Goal: Information Seeking & Learning: Compare options

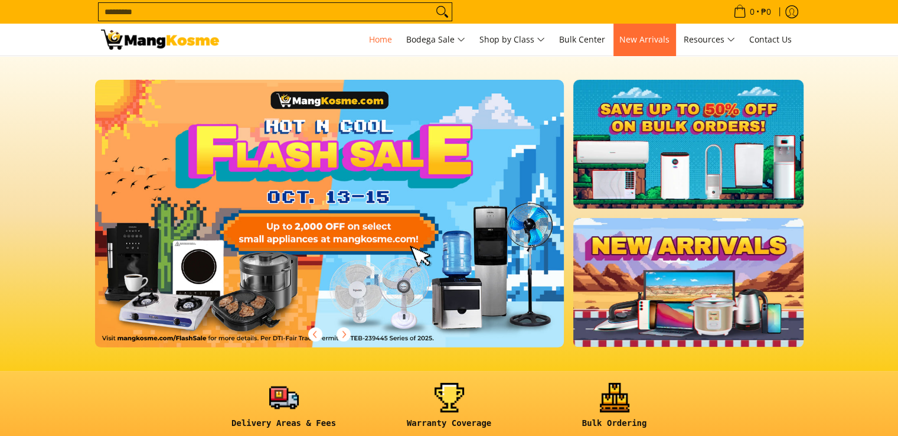
scroll to position [284, 0]
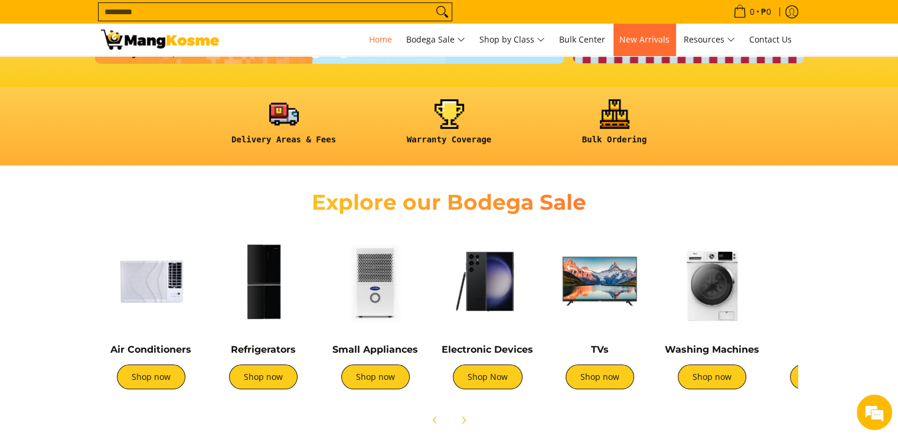
click at [651, 38] on span "New Arrivals" at bounding box center [645, 39] width 50 height 11
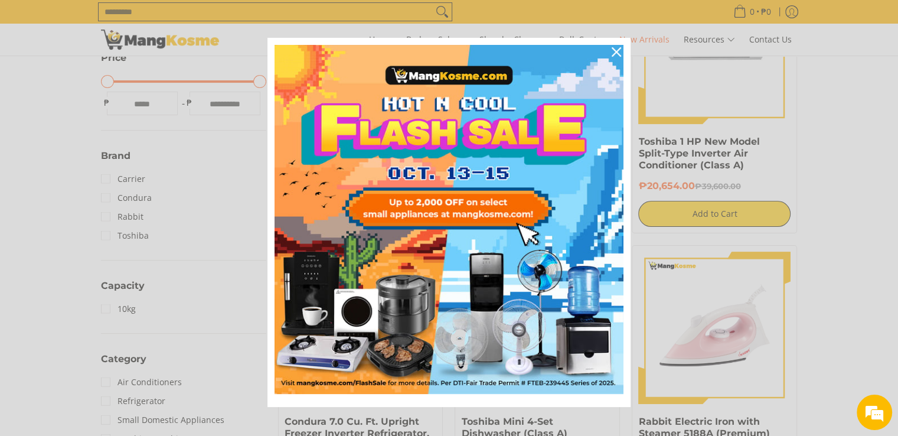
scroll to position [9, 0]
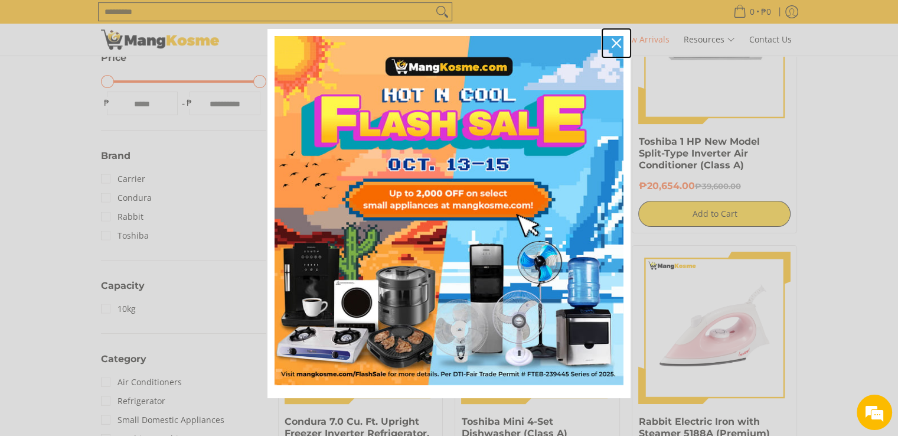
click at [615, 42] on icon "close icon" at bounding box center [616, 42] width 9 height 9
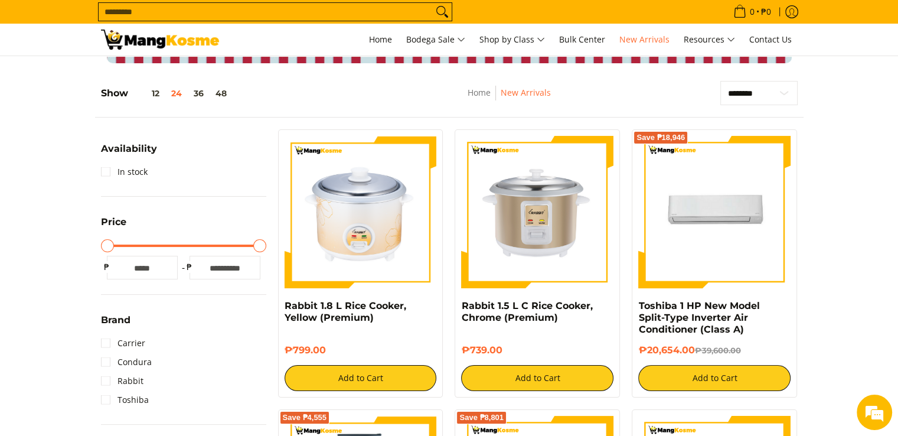
scroll to position [84, 0]
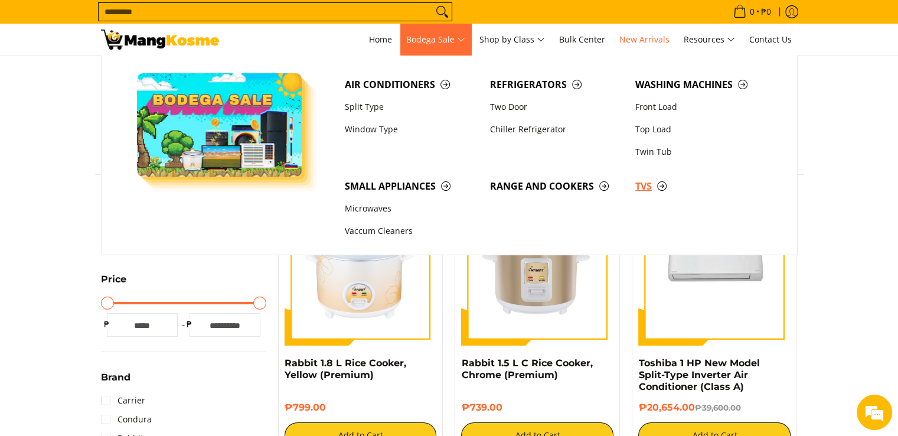
click at [652, 183] on span "TVs" at bounding box center [702, 186] width 133 height 15
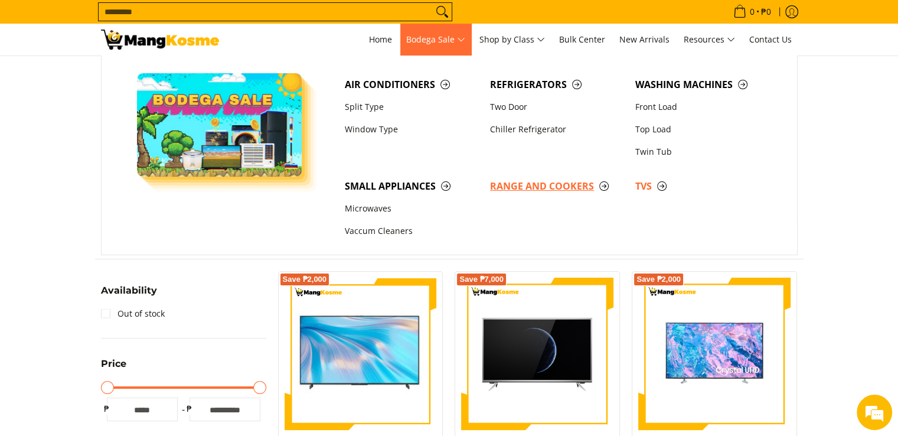
click at [548, 190] on span "Range and Cookers" at bounding box center [556, 186] width 133 height 15
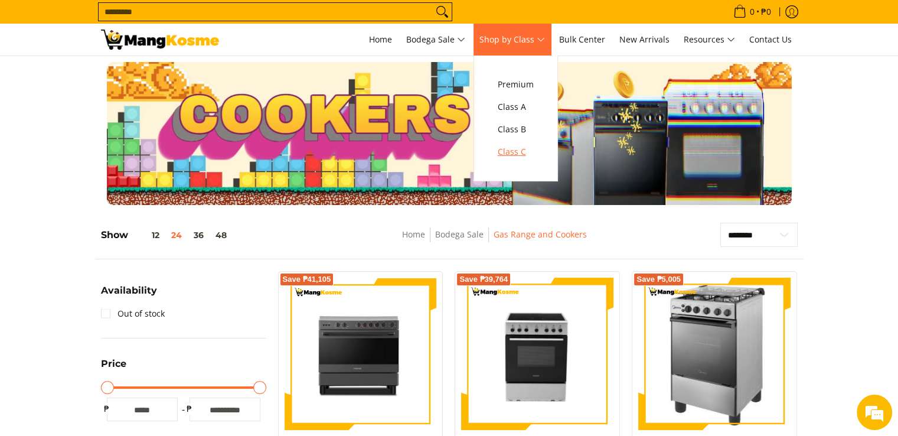
click at [522, 150] on span "Class C" at bounding box center [516, 152] width 36 height 15
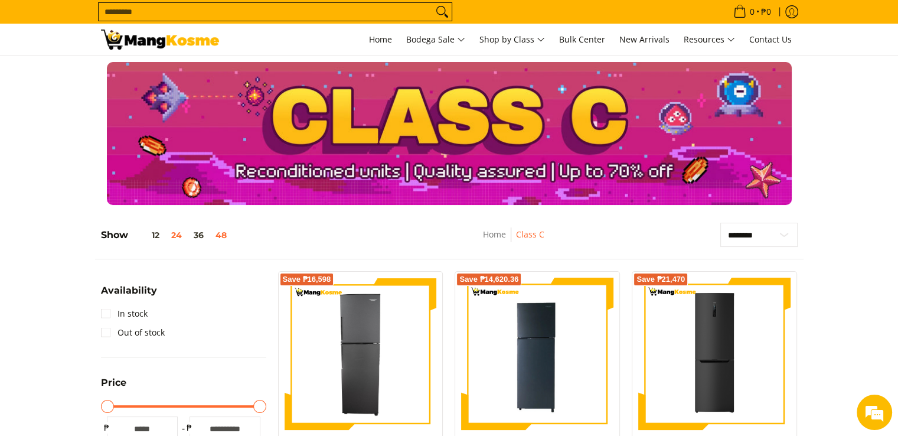
click at [220, 234] on button "48" at bounding box center [221, 234] width 23 height 9
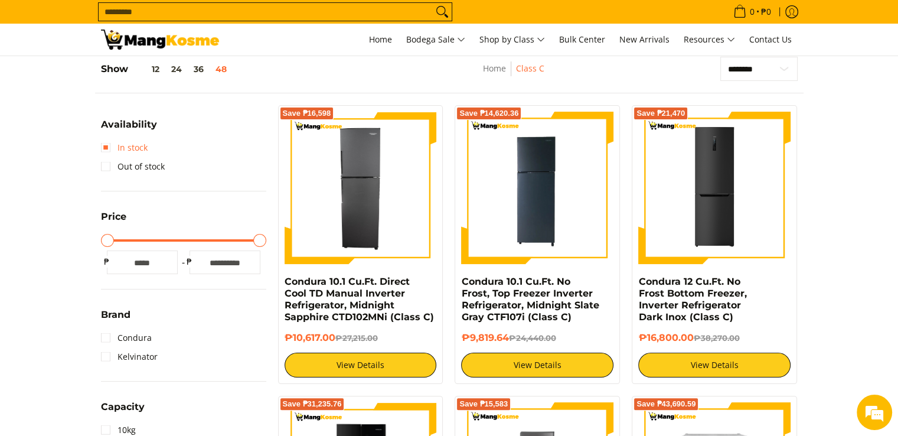
click at [109, 146] on link "In stock" at bounding box center [124, 147] width 47 height 19
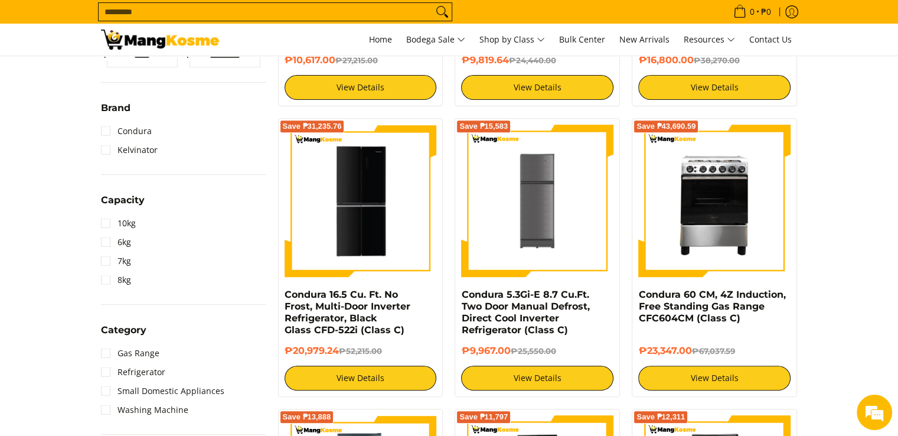
scroll to position [442, 0]
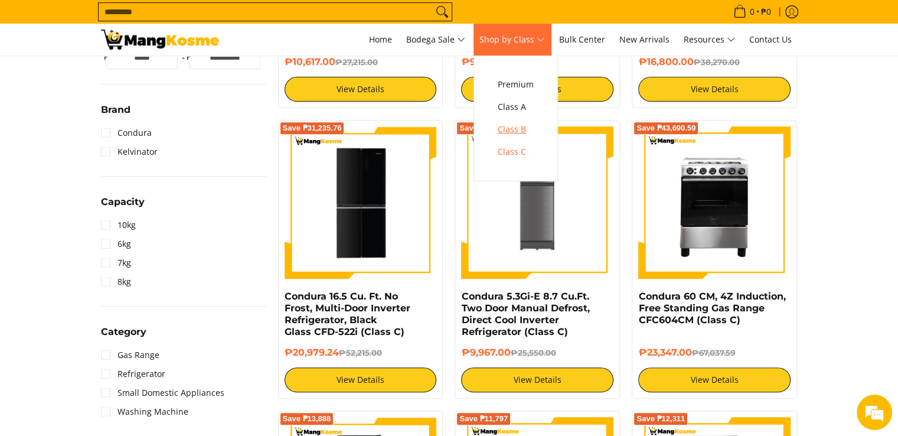
click at [519, 128] on span "Class B" at bounding box center [516, 129] width 36 height 15
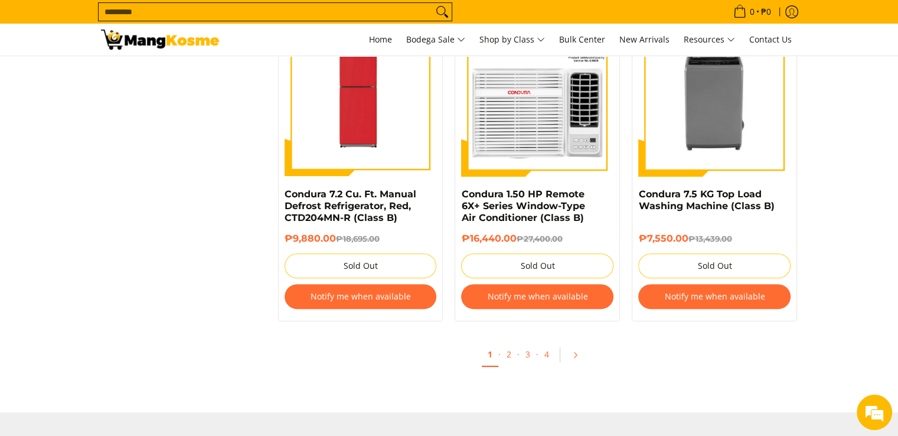
scroll to position [4939, 0]
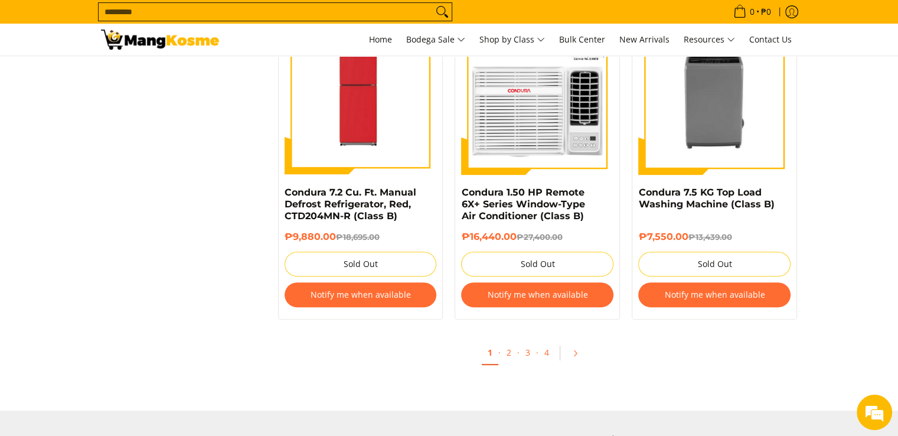
click at [260, 8] on input "Search..." at bounding box center [266, 12] width 334 height 18
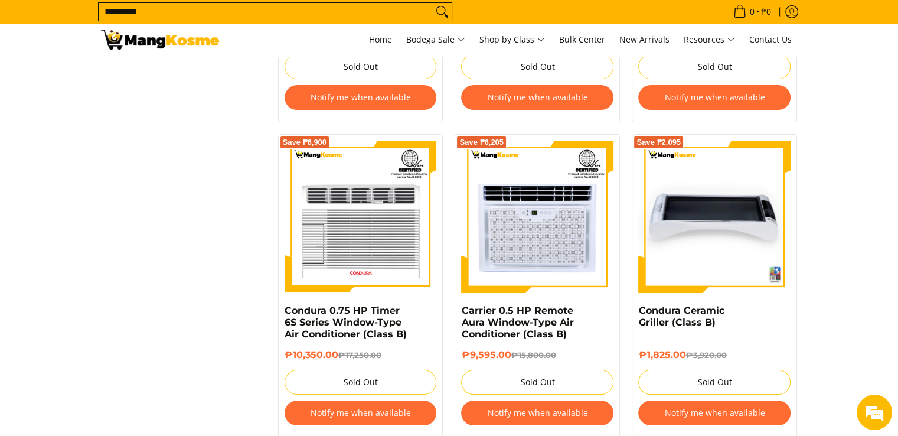
scroll to position [4503, 0]
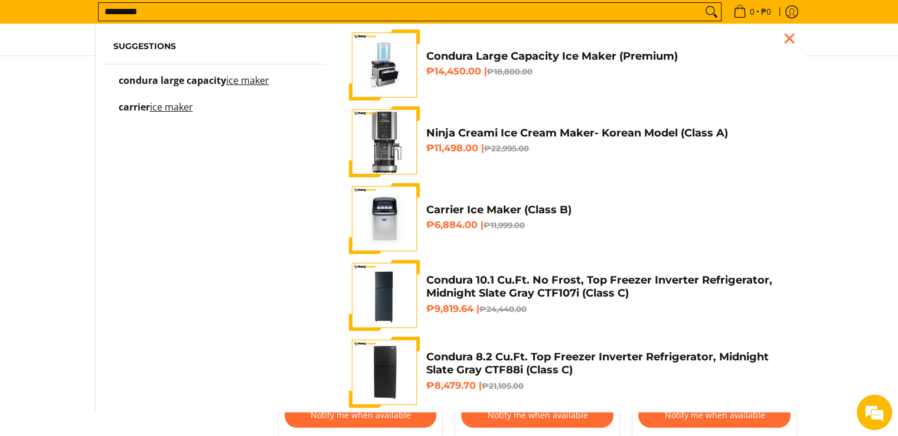
type input "*********"
click at [702, 3] on button "Search" at bounding box center [711, 12] width 19 height 18
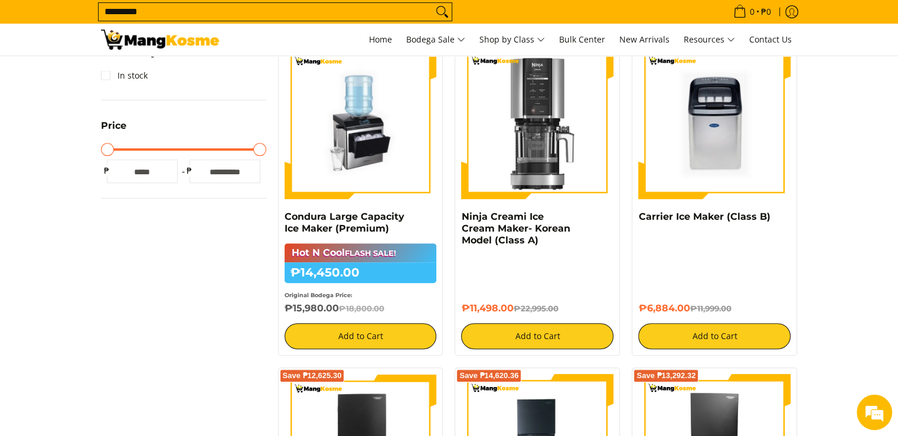
scroll to position [321, 0]
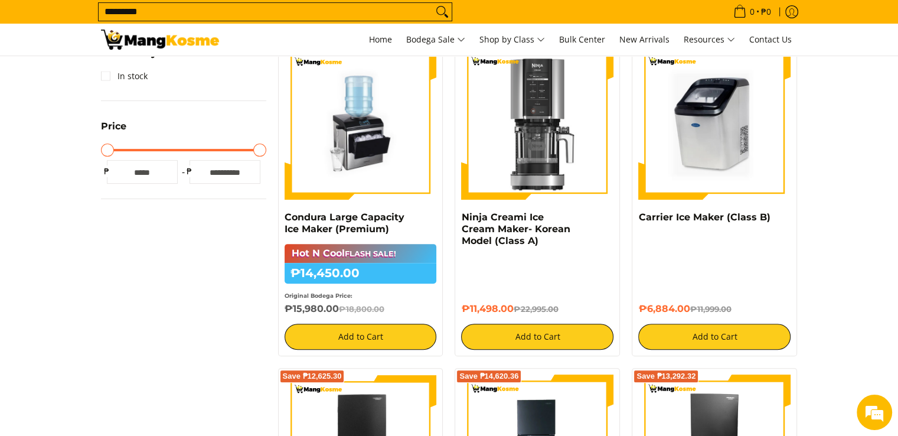
click at [741, 118] on img at bounding box center [714, 123] width 152 height 152
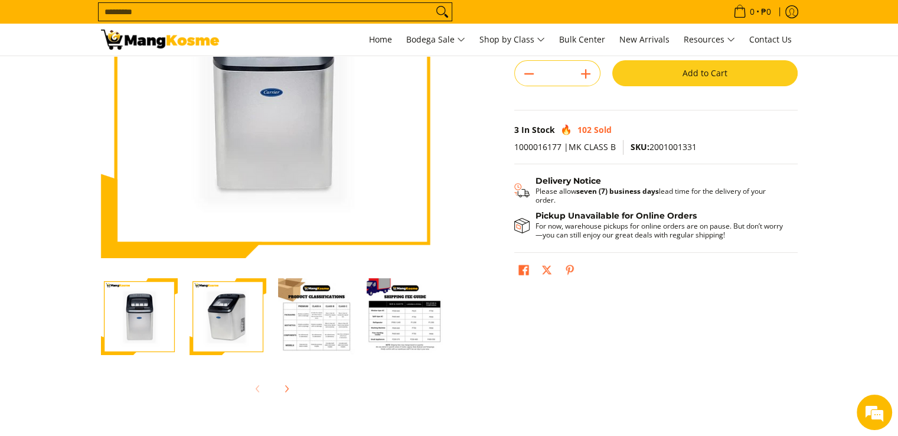
click at [335, 317] on img "Carrier Ice Maker (Class B)-3" at bounding box center [316, 316] width 77 height 77
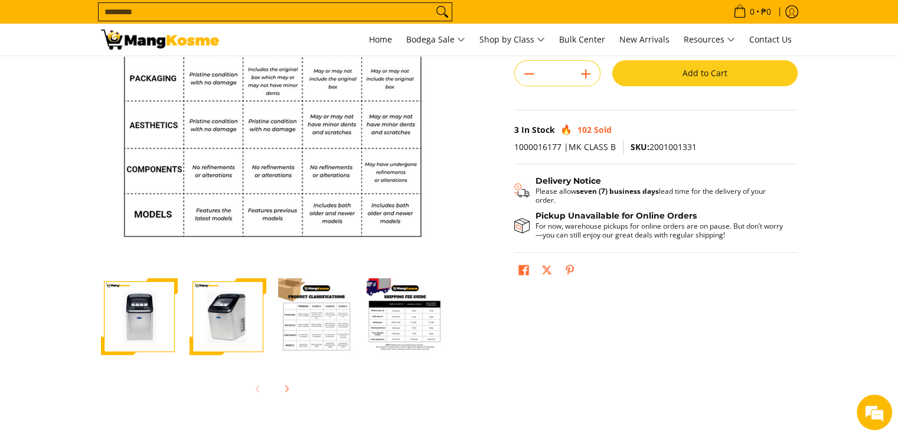
click at [403, 321] on img "Carrier Ice Maker (Class B)-4" at bounding box center [405, 316] width 77 height 77
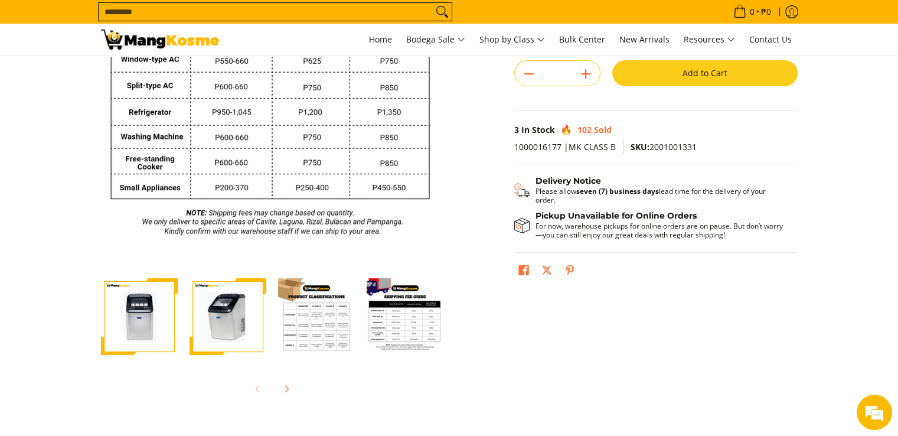
click at [310, 318] on img "Carrier Ice Maker (Class B)-3" at bounding box center [316, 316] width 77 height 77
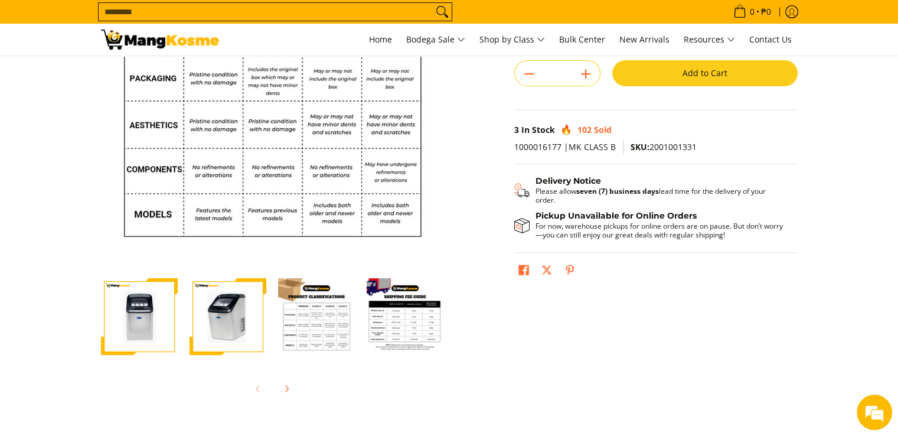
click at [105, 331] on img "Carrier Ice Maker (Class B)-1" at bounding box center [139, 316] width 77 height 77
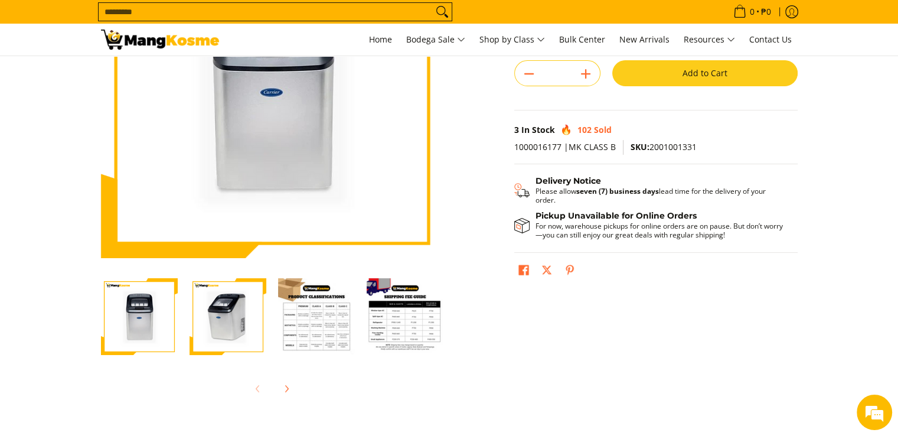
click at [234, 320] on img "Carrier Ice Maker (Class B)-2" at bounding box center [228, 316] width 77 height 77
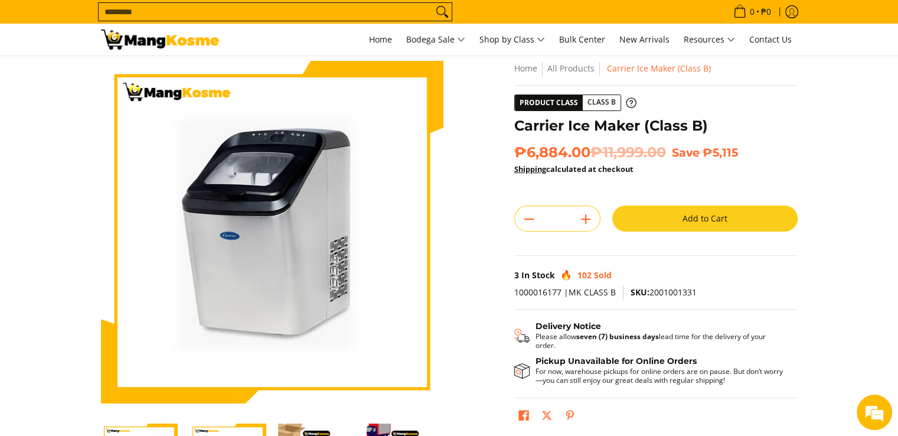
scroll to position [18, 0]
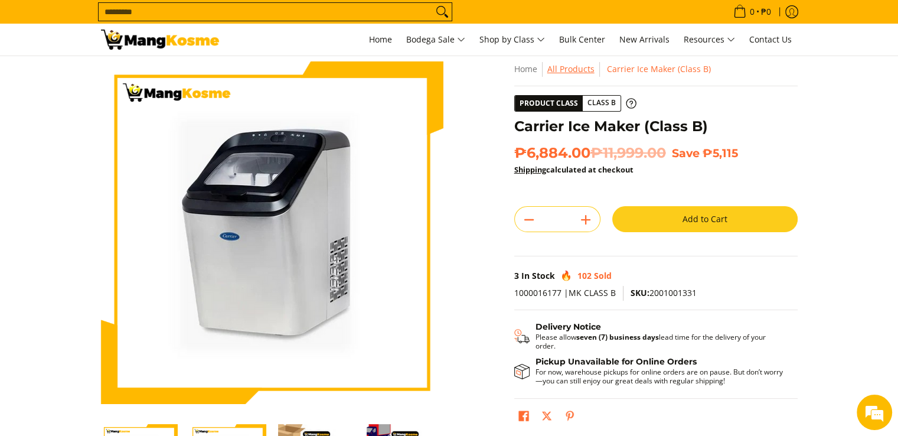
click at [572, 70] on link "All Products" at bounding box center [571, 68] width 47 height 11
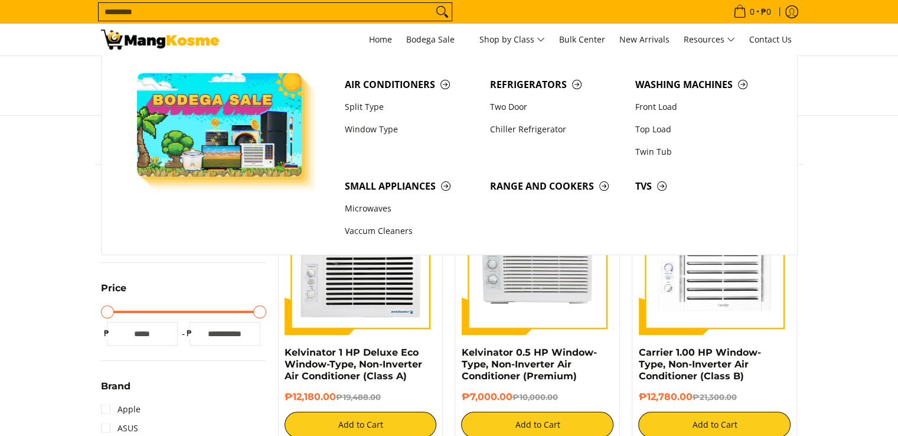
click at [329, 9] on input "Search..." at bounding box center [266, 12] width 334 height 18
click at [316, 12] on input "Search..." at bounding box center [266, 12] width 334 height 18
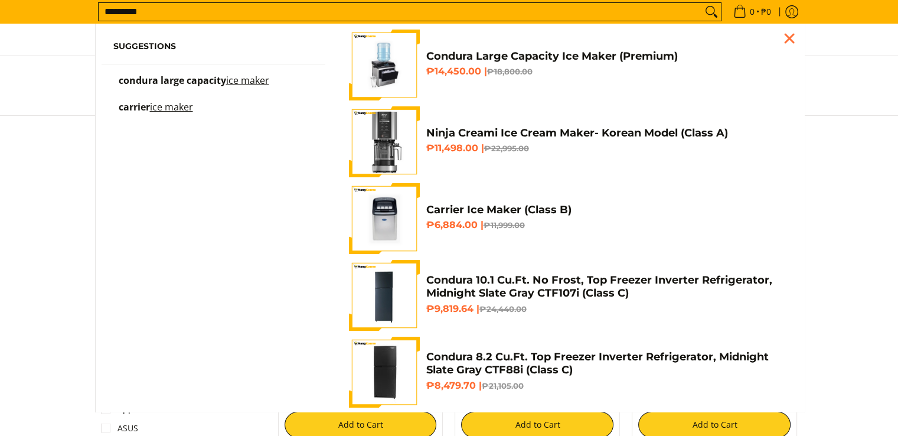
type input "*********"
click at [702, 3] on button "Search" at bounding box center [711, 12] width 19 height 18
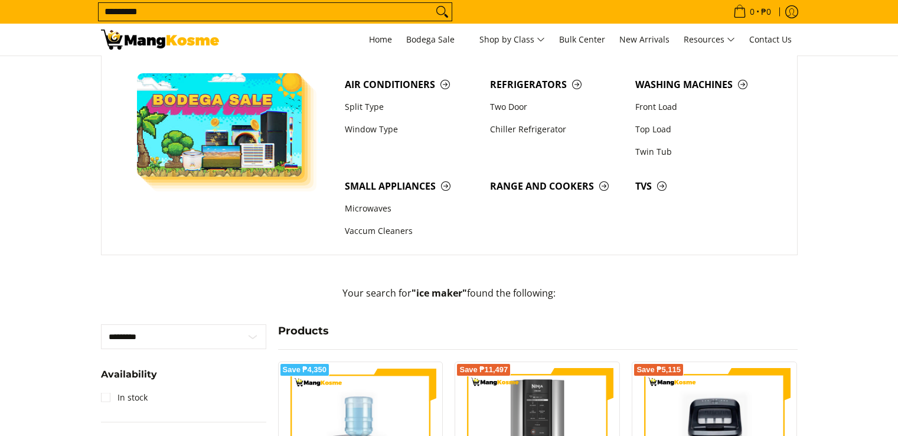
click at [390, 291] on p "Your search for "ice maker" found the following:" at bounding box center [449, 299] width 697 height 27
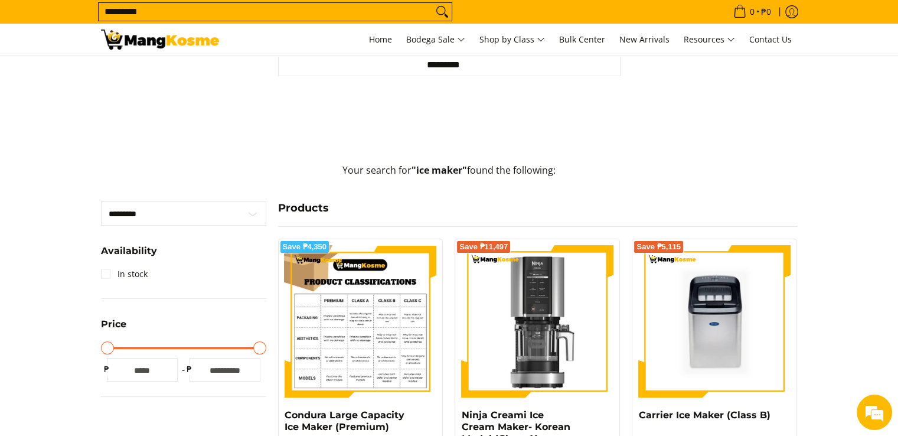
click at [369, 272] on img at bounding box center [361, 321] width 152 height 152
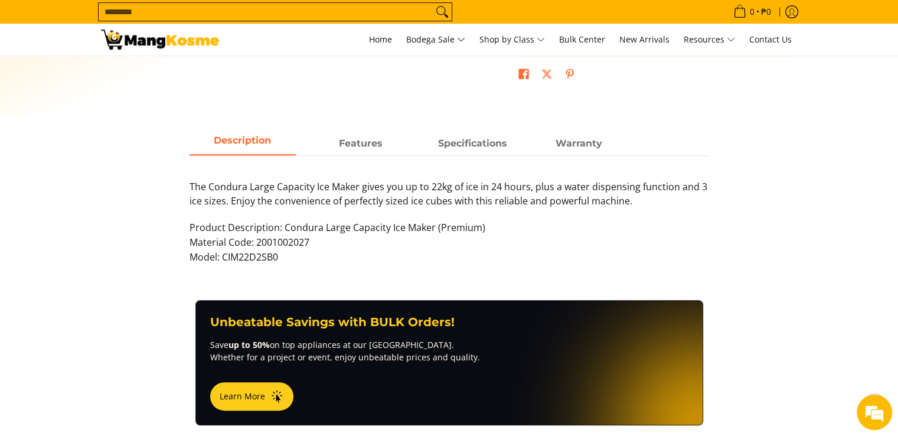
scroll to position [502, 0]
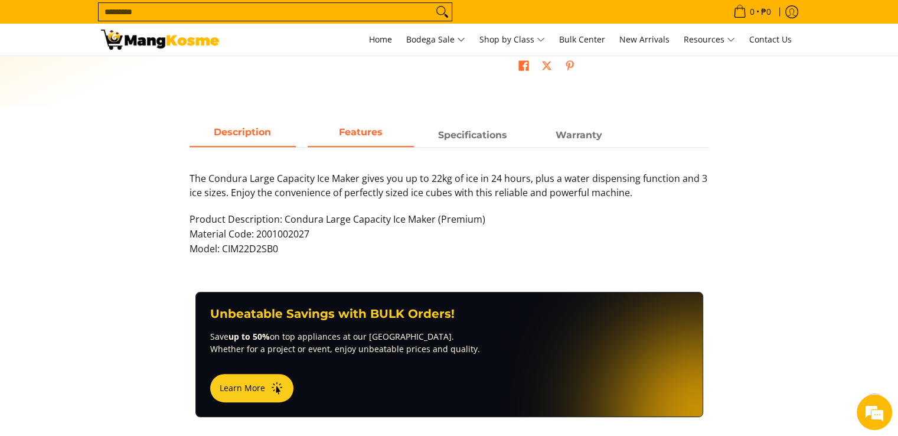
click at [364, 126] on strong "Features" at bounding box center [361, 131] width 44 height 11
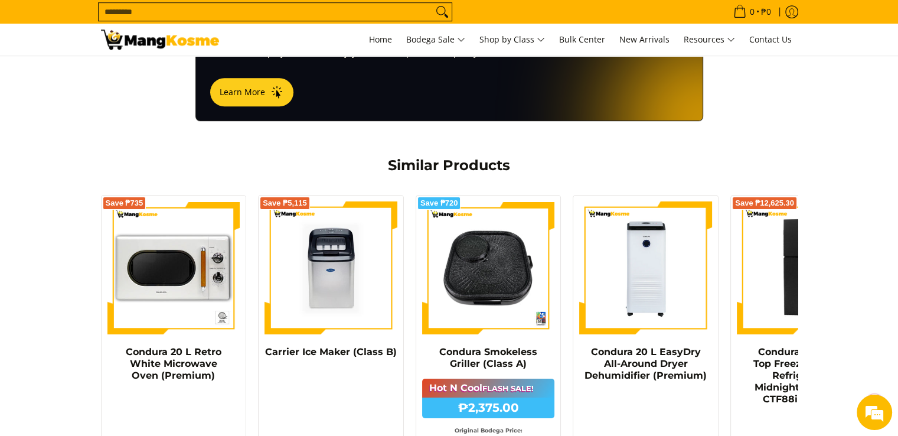
scroll to position [846, 0]
click at [312, 239] on img at bounding box center [331, 267] width 133 height 133
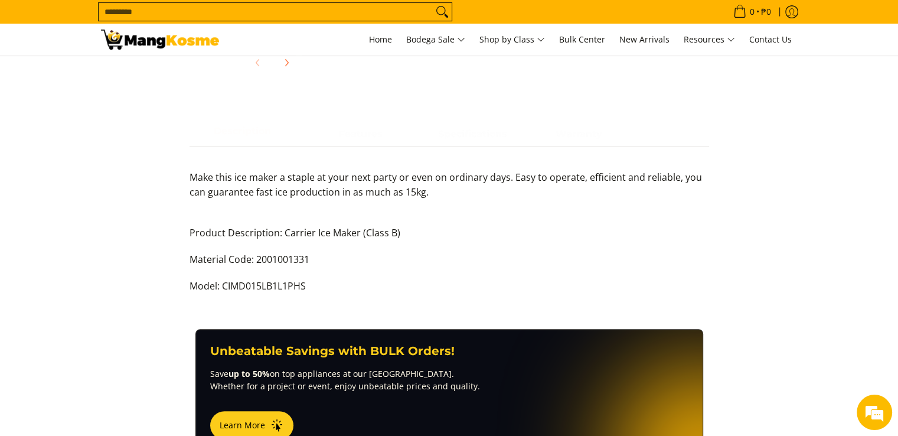
scroll to position [491, 0]
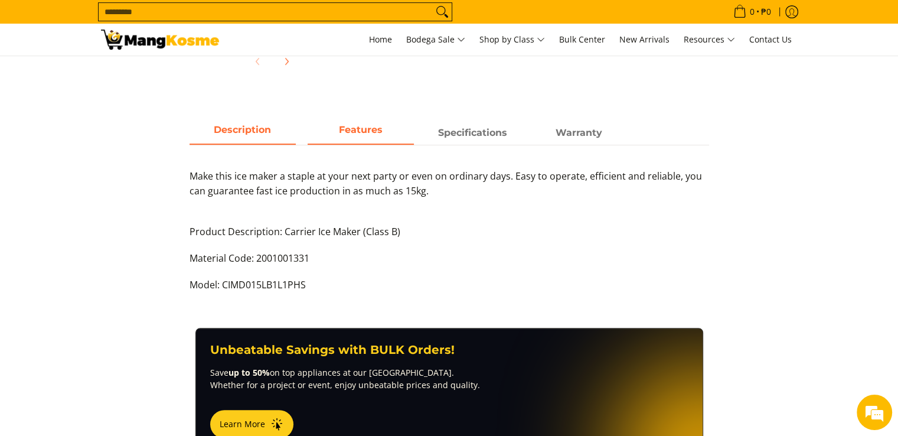
click at [358, 131] on strong "Features" at bounding box center [361, 129] width 44 height 11
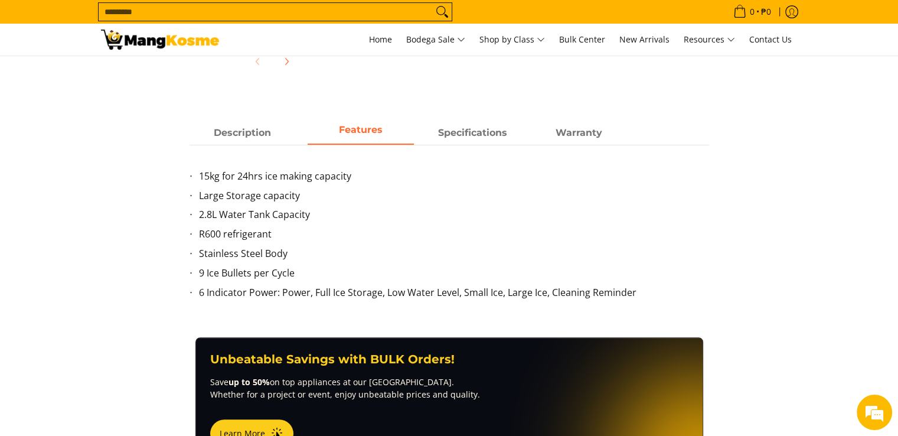
scroll to position [0, 0]
click at [474, 132] on strong "Specifications" at bounding box center [472, 129] width 69 height 11
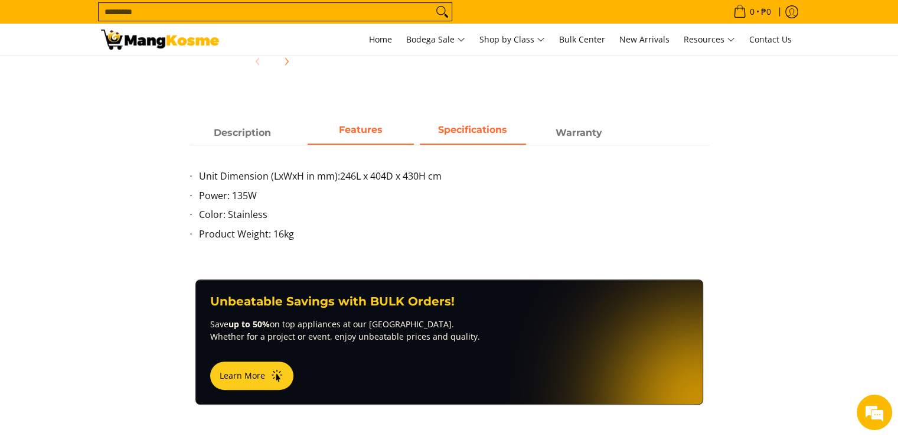
click at [347, 131] on strong "Features" at bounding box center [361, 129] width 44 height 11
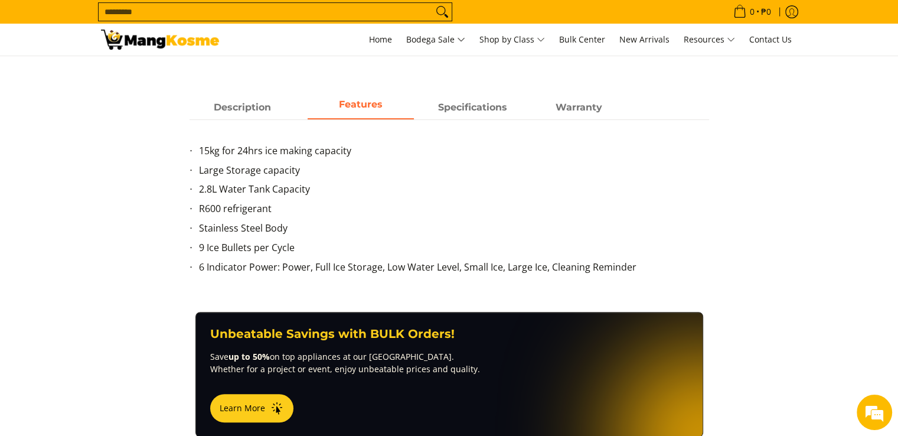
scroll to position [514, 0]
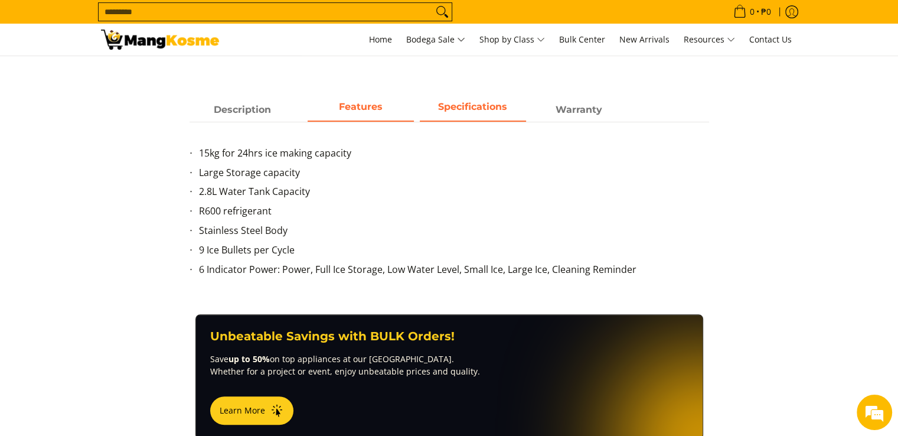
click at [478, 99] on span "Specifications" at bounding box center [473, 109] width 106 height 21
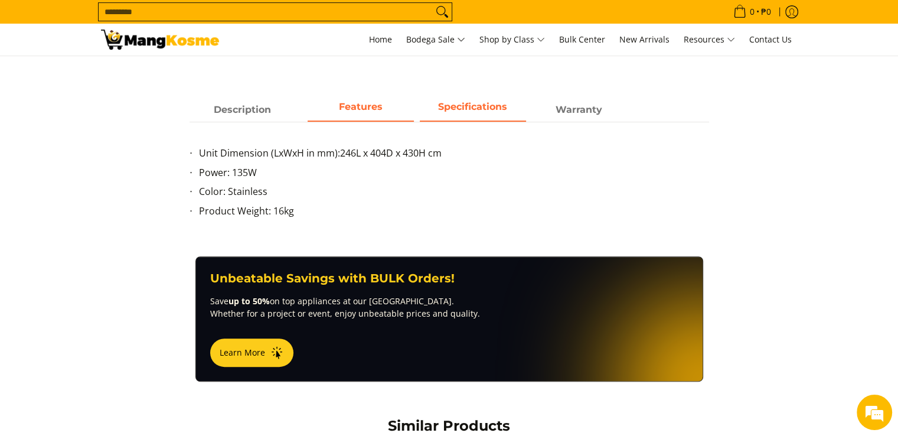
click at [363, 109] on strong "Features" at bounding box center [361, 106] width 44 height 11
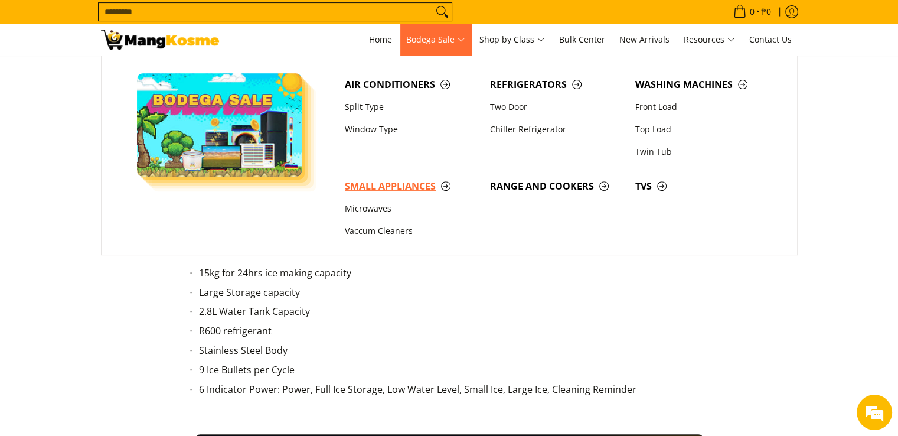
scroll to position [395, 0]
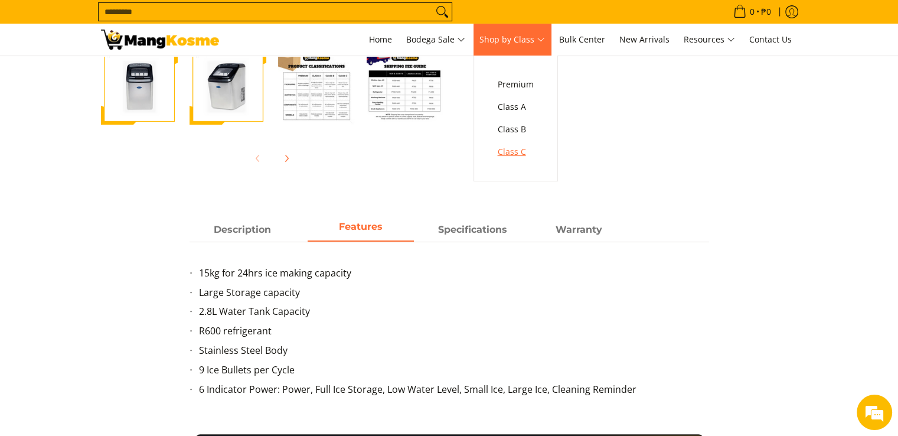
click at [524, 159] on span "Class C" at bounding box center [516, 152] width 36 height 15
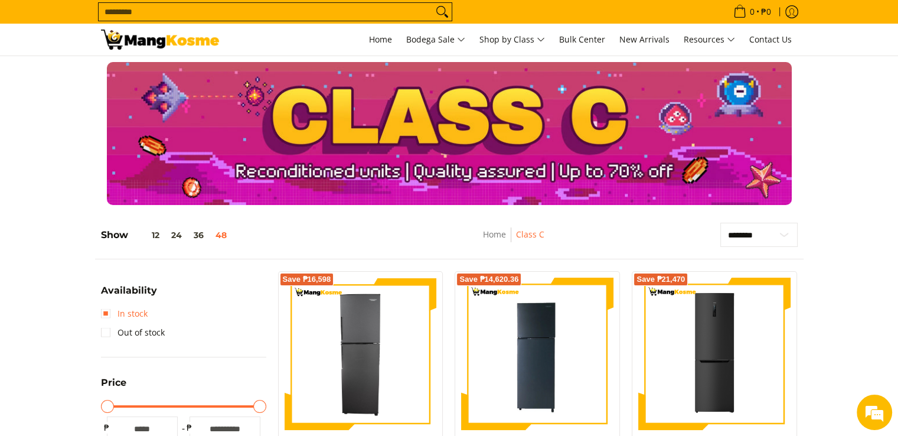
click at [105, 314] on link "In stock" at bounding box center [124, 313] width 47 height 19
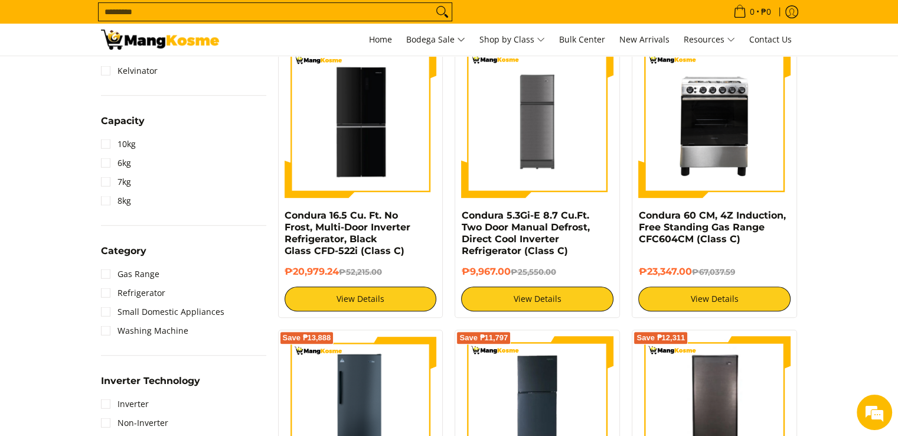
scroll to position [520, 0]
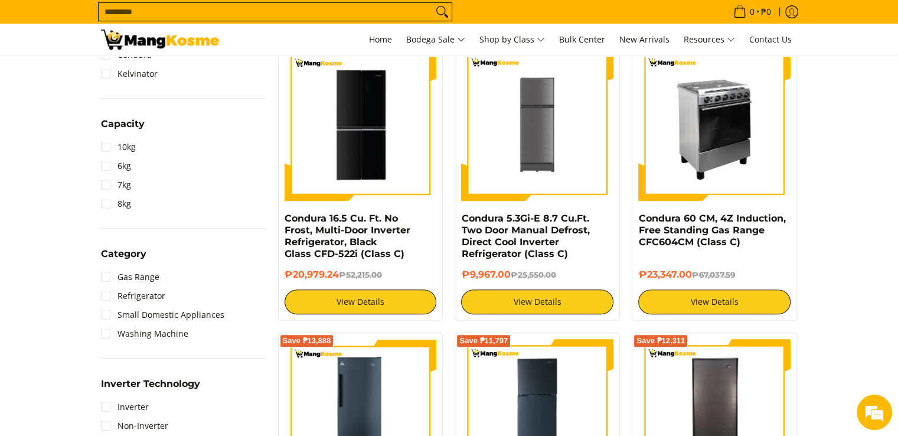
click at [705, 157] on img at bounding box center [714, 124] width 152 height 152
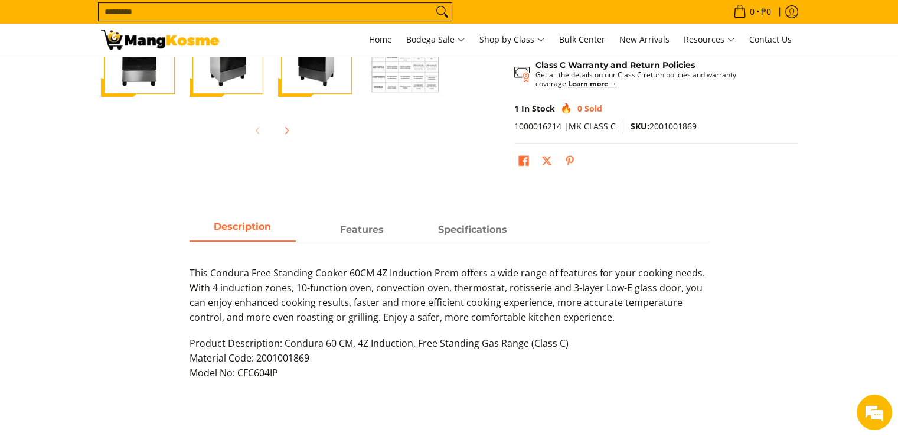
scroll to position [423, 0]
click at [370, 227] on strong "Features" at bounding box center [362, 225] width 44 height 11
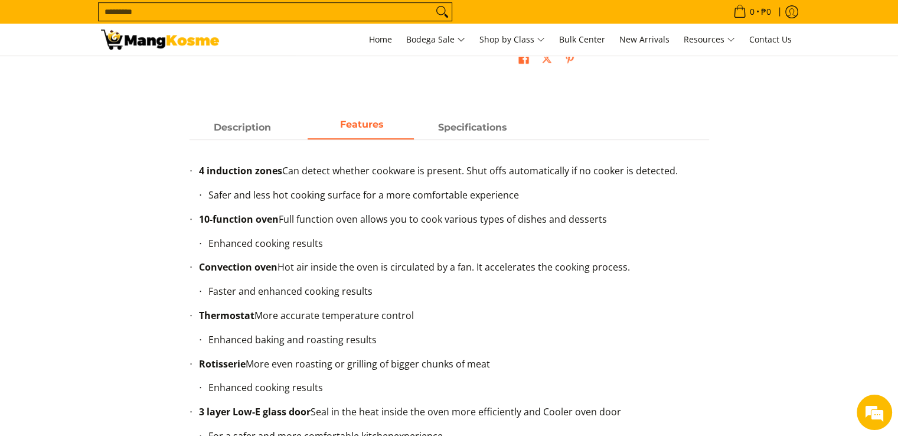
scroll to position [489, 0]
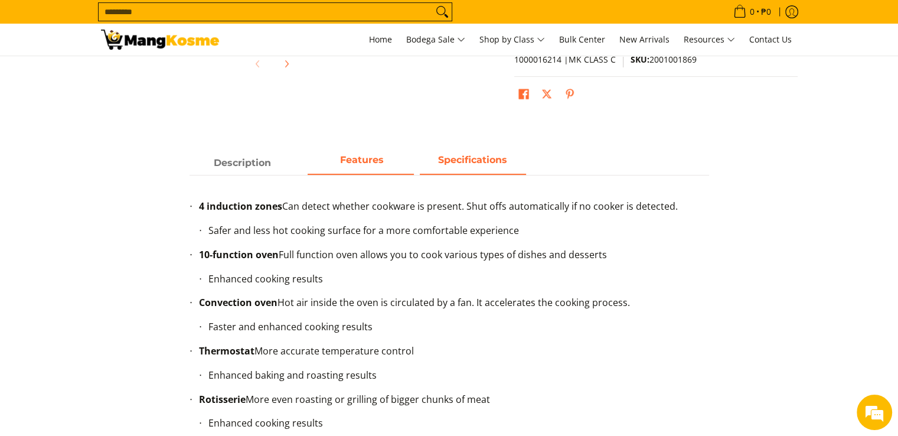
click at [471, 157] on span "Specifications" at bounding box center [473, 162] width 106 height 21
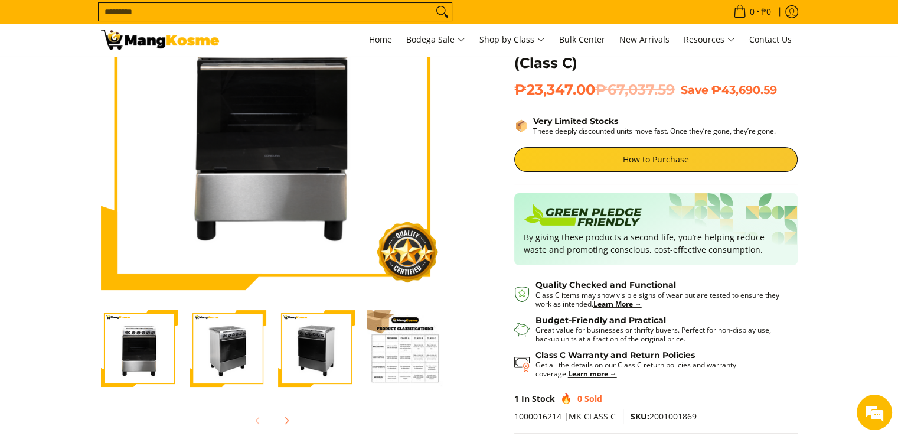
scroll to position [133, 0]
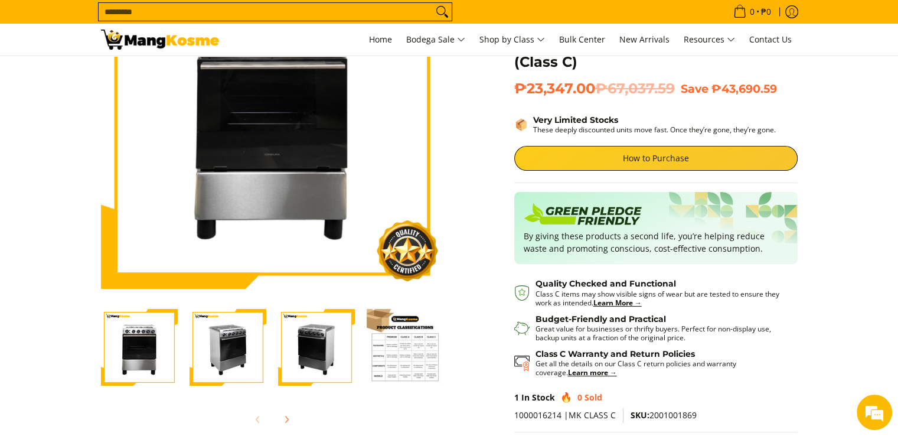
click at [237, 354] on img "Condura 60 CM, 4Z Induction, Free Standing Gas Range CFC604CM (Class C)-2" at bounding box center [228, 347] width 77 height 77
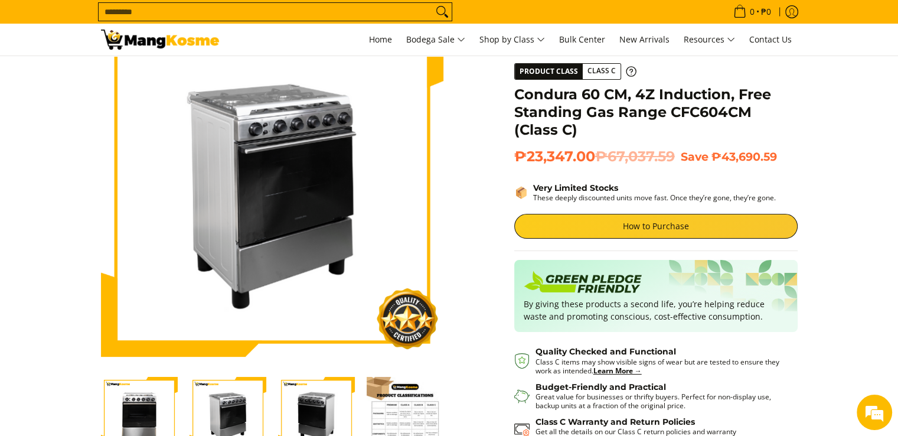
scroll to position [65, 0]
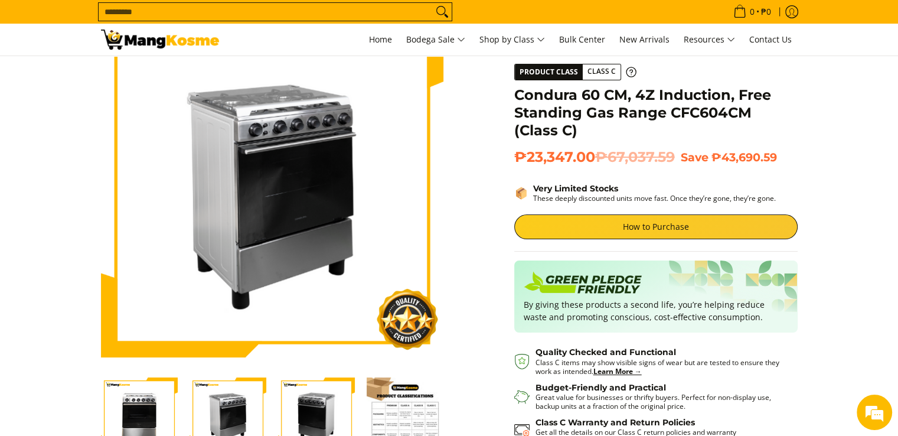
click at [454, 138] on div "Skip to Main Content Enable zoom Disable zoom Enable zoom Disable zoom Enable z…" at bounding box center [449, 281] width 709 height 532
